Goal: Obtain resource: Download file/media

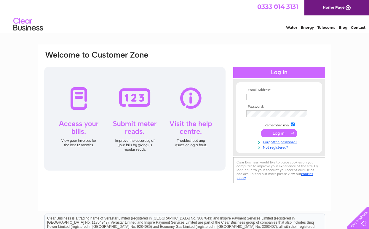
type input "norijlondon@gmail.com"
click at [281, 131] on input "submit" at bounding box center [279, 133] width 36 height 8
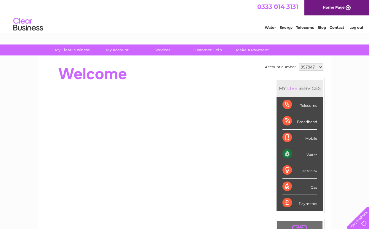
click at [310, 66] on select "997947 1146467" at bounding box center [311, 66] width 25 height 7
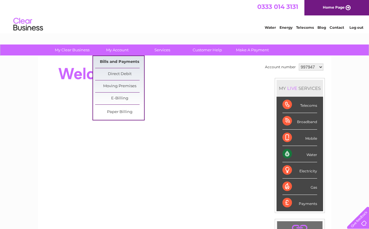
click at [121, 60] on link "Bills and Payments" at bounding box center [119, 62] width 49 height 12
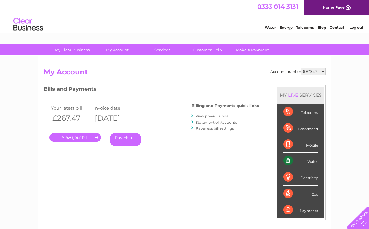
click at [95, 137] on link "." at bounding box center [76, 137] width 52 height 9
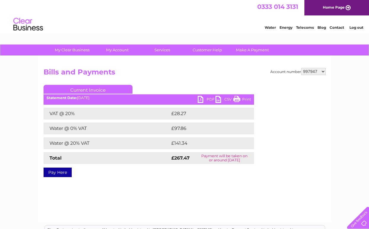
click at [203, 103] on link "PDF" at bounding box center [207, 100] width 18 height 9
click at [331, 64] on div "My Clear Business Login Details My Details My Preferences Link Account My Accou…" at bounding box center [184, 184] width 369 height 279
click at [319, 69] on select "997947 1146467" at bounding box center [313, 71] width 25 height 7
select select "1146467"
click at [302, 68] on select "997947 1146467" at bounding box center [313, 71] width 25 height 7
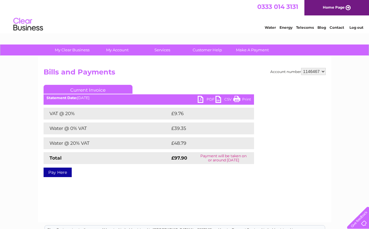
click at [205, 101] on link "PDF" at bounding box center [207, 100] width 18 height 9
